Goal: Task Accomplishment & Management: Use online tool/utility

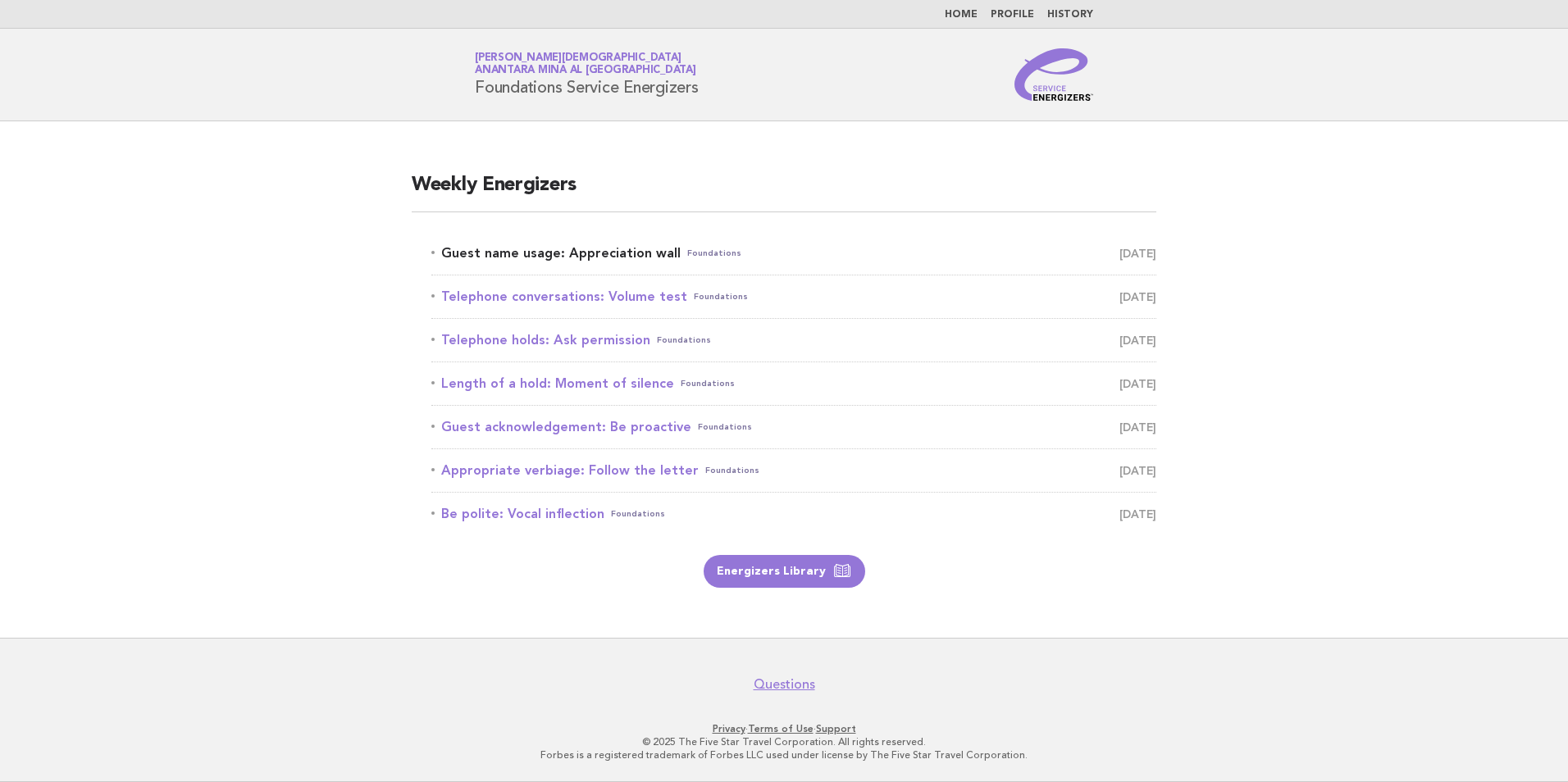
click at [577, 248] on link "Guest name usage: Appreciation wall Foundations August 18" at bounding box center [793, 253] width 725 height 23
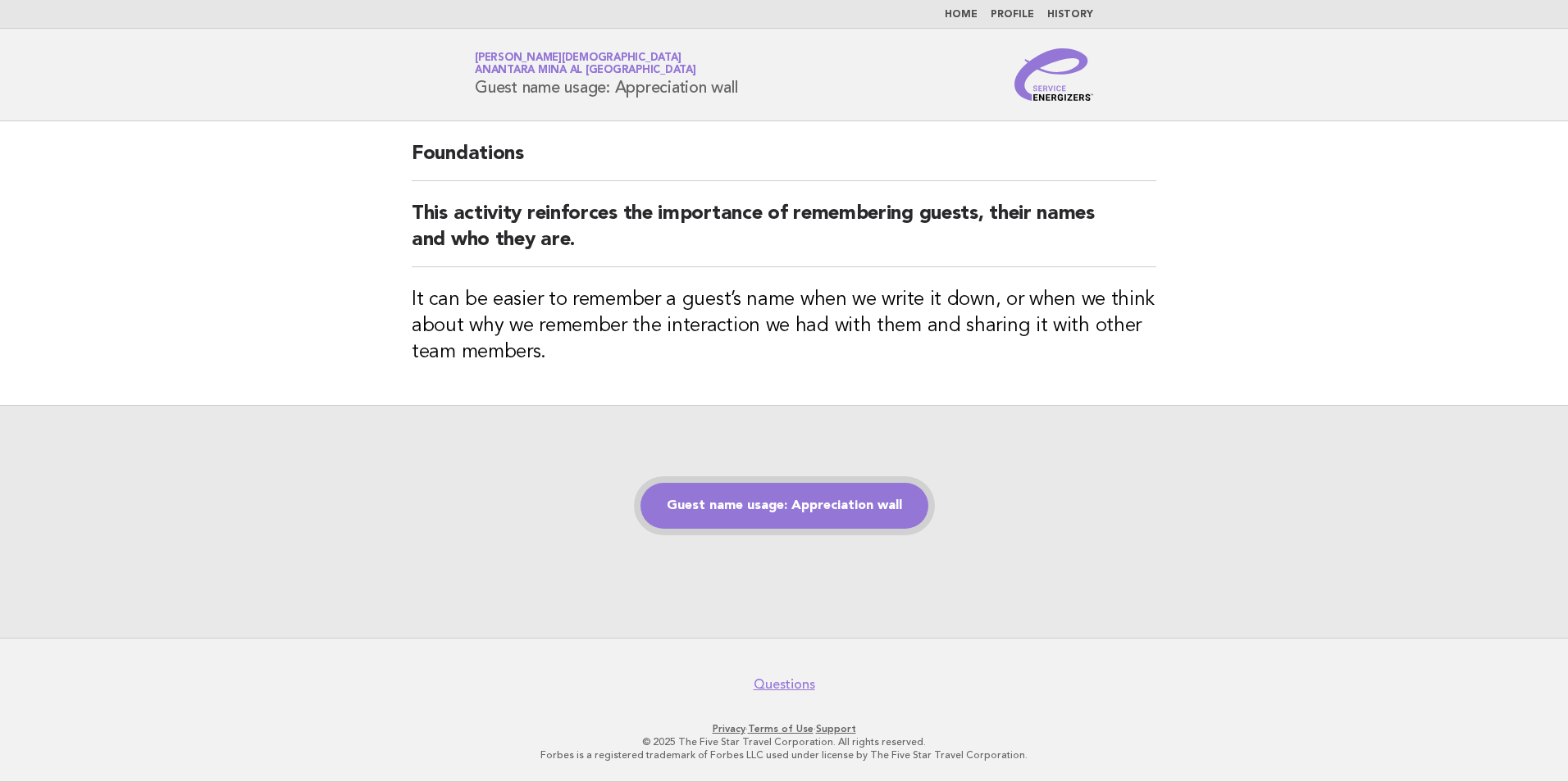
click at [732, 498] on link "Guest name usage: Appreciation wall" at bounding box center [784, 505] width 288 height 46
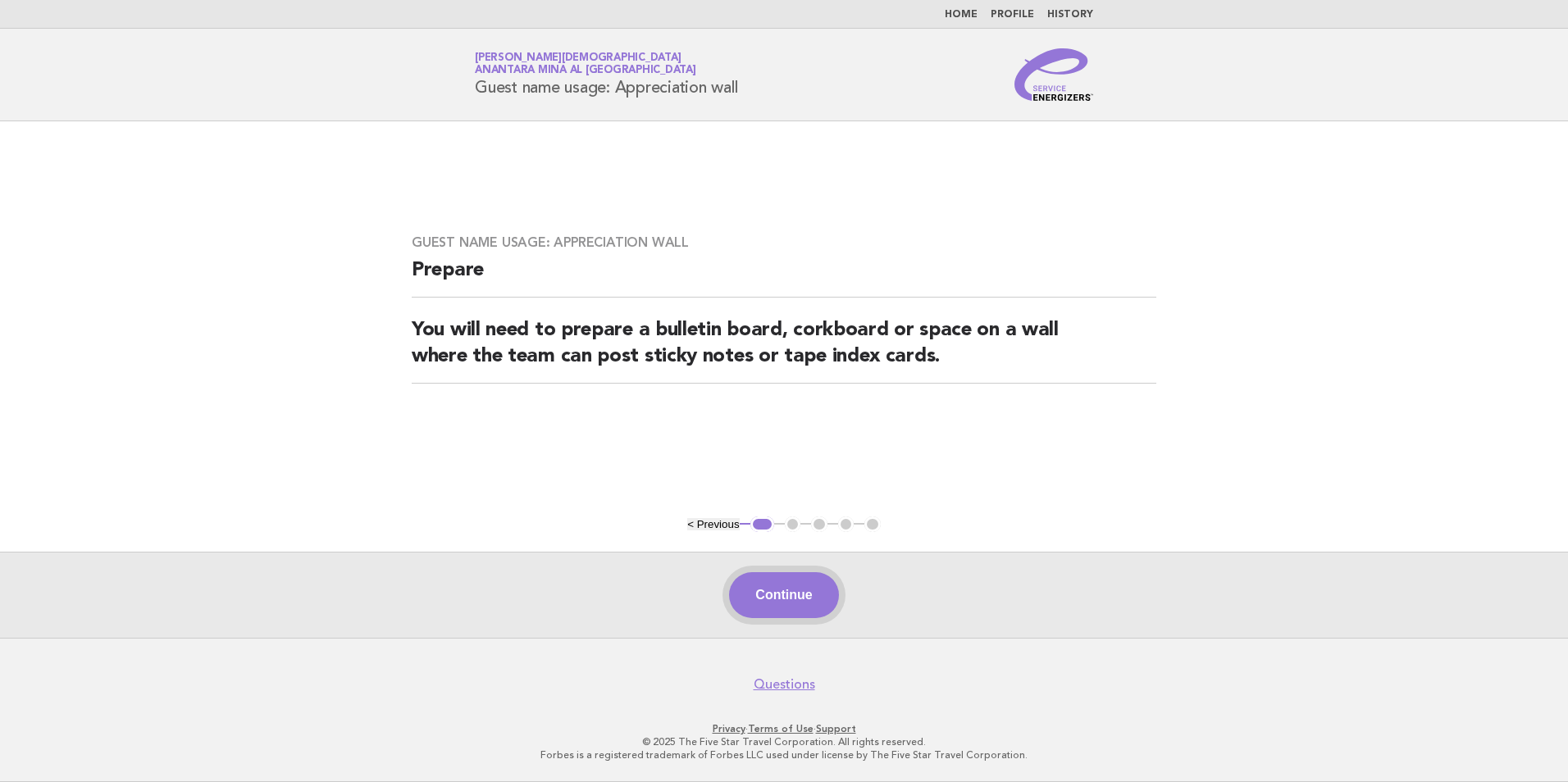
click at [750, 592] on button "Continue" at bounding box center [783, 595] width 109 height 46
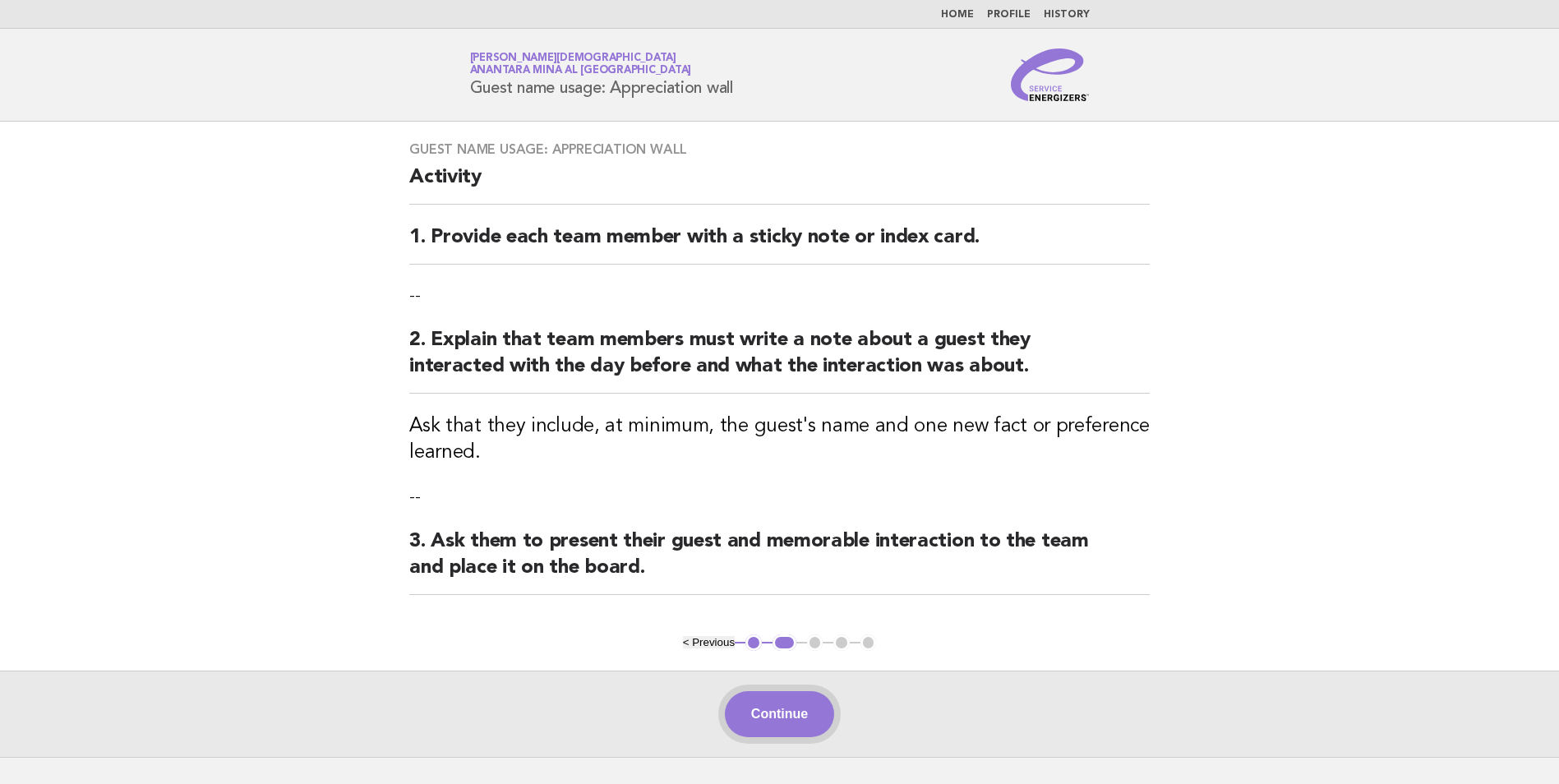
click at [738, 707] on button "Continue" at bounding box center [780, 714] width 110 height 46
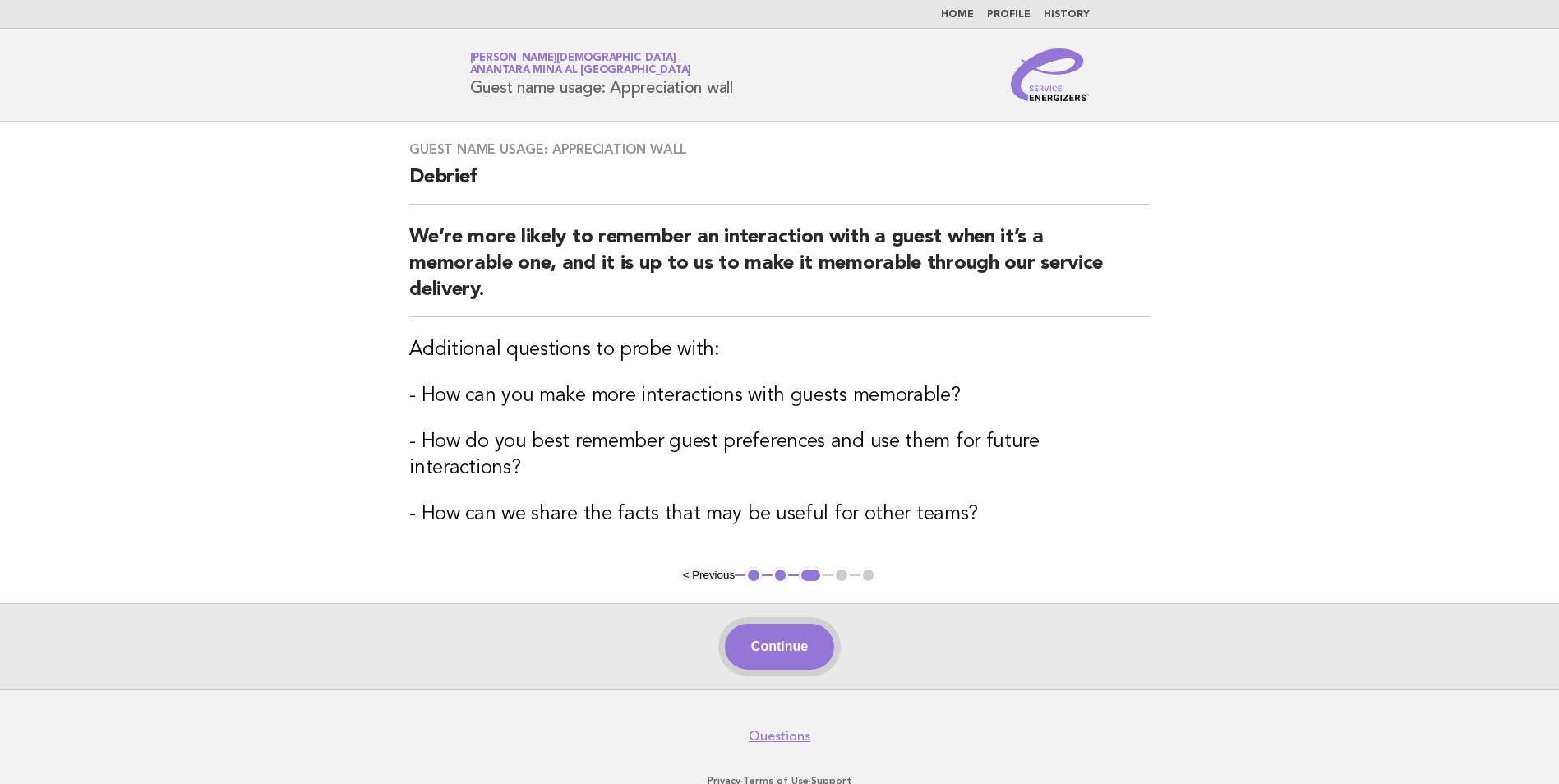
click at [773, 624] on button "Continue" at bounding box center [780, 647] width 110 height 46
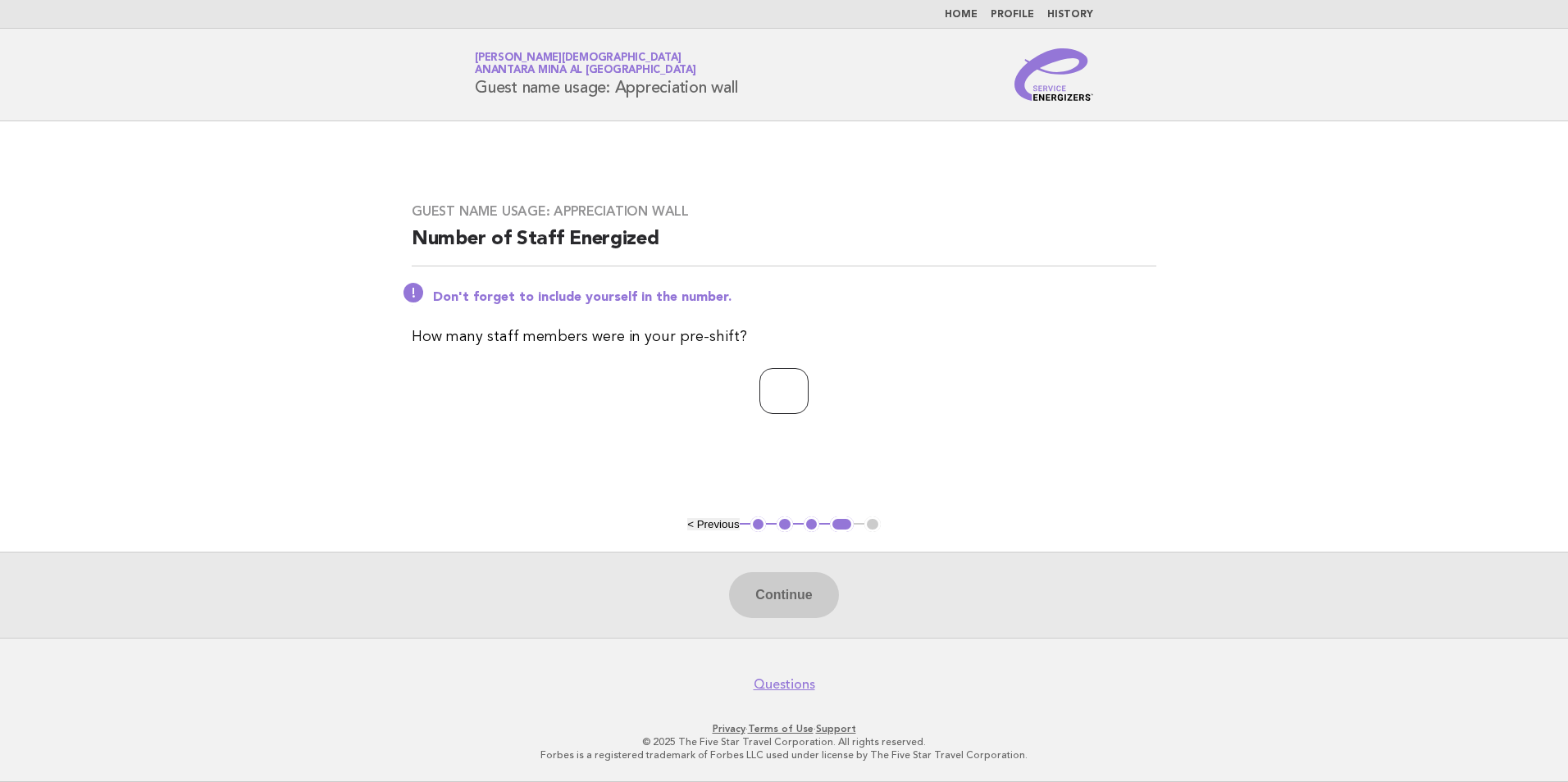
click at [759, 400] on input "number" at bounding box center [784, 391] width 50 height 46
type input "*"
click at [781, 598] on button "Continue" at bounding box center [783, 595] width 109 height 46
